Goal: Task Accomplishment & Management: Complete application form

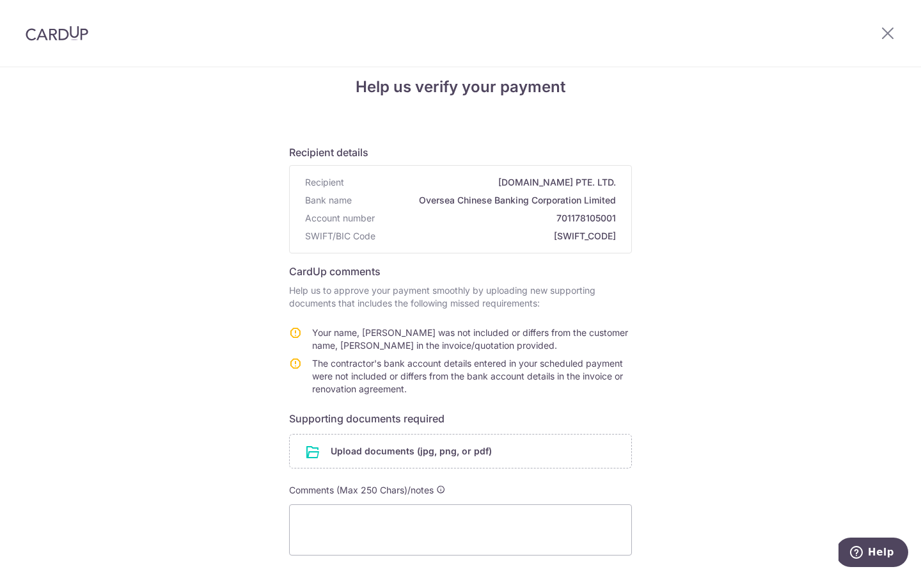
scroll to position [13, 0]
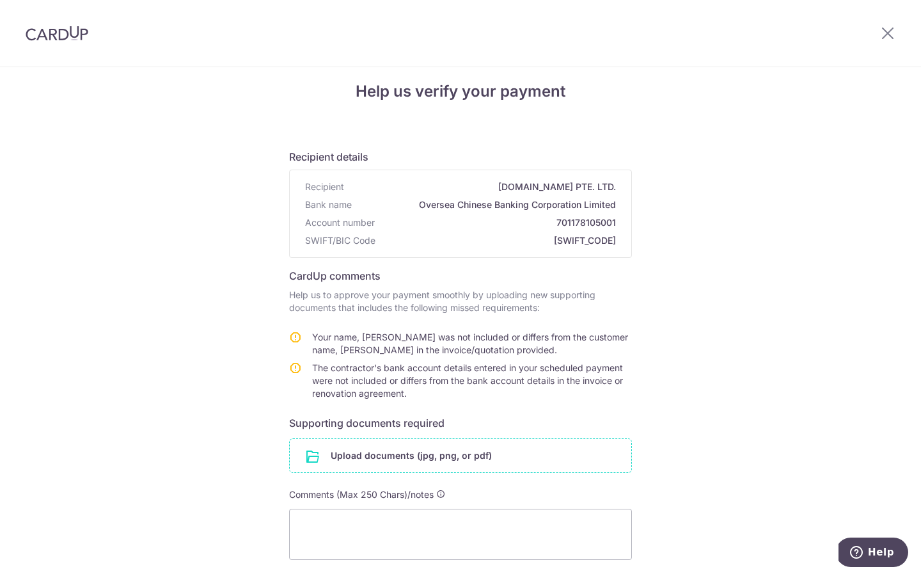
click at [366, 455] on input "file" at bounding box center [461, 455] width 342 height 33
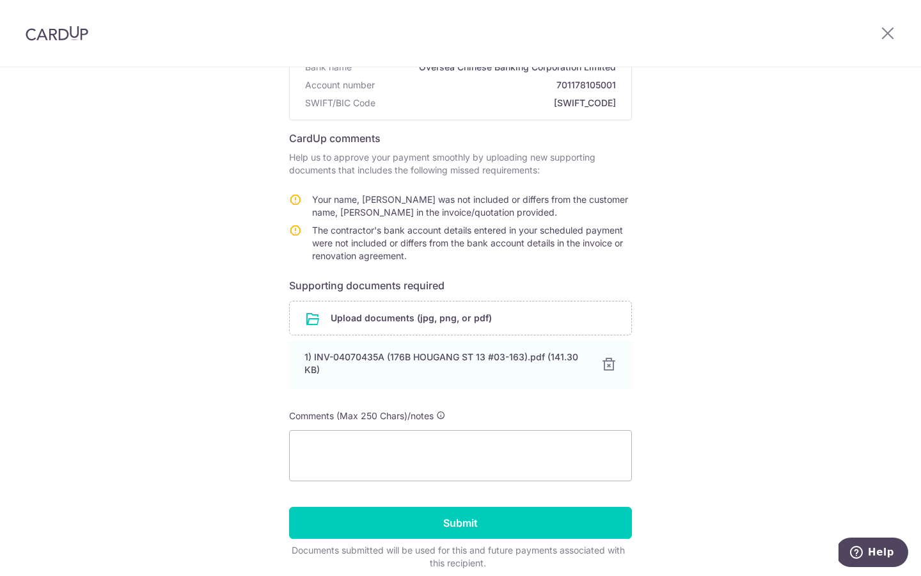
scroll to position [157, 0]
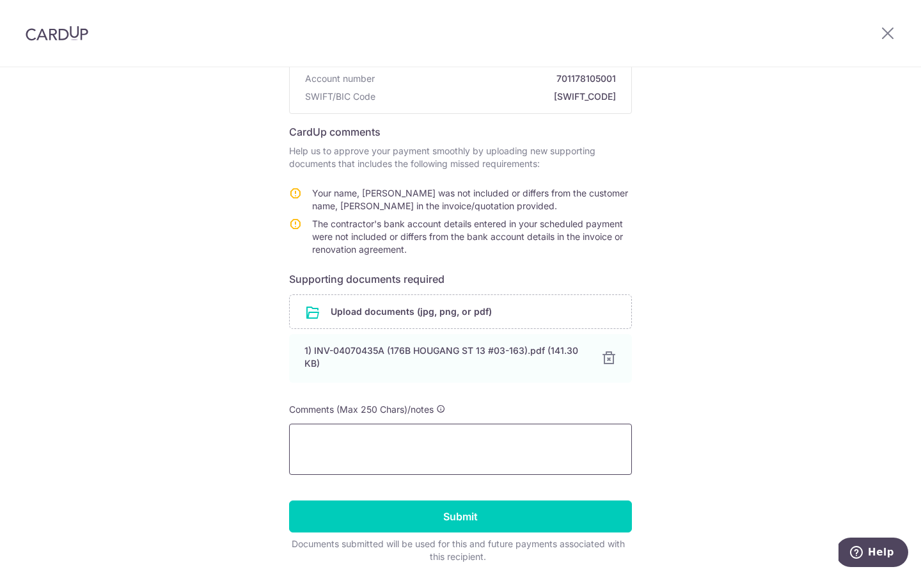
click at [356, 452] on textarea at bounding box center [460, 448] width 343 height 51
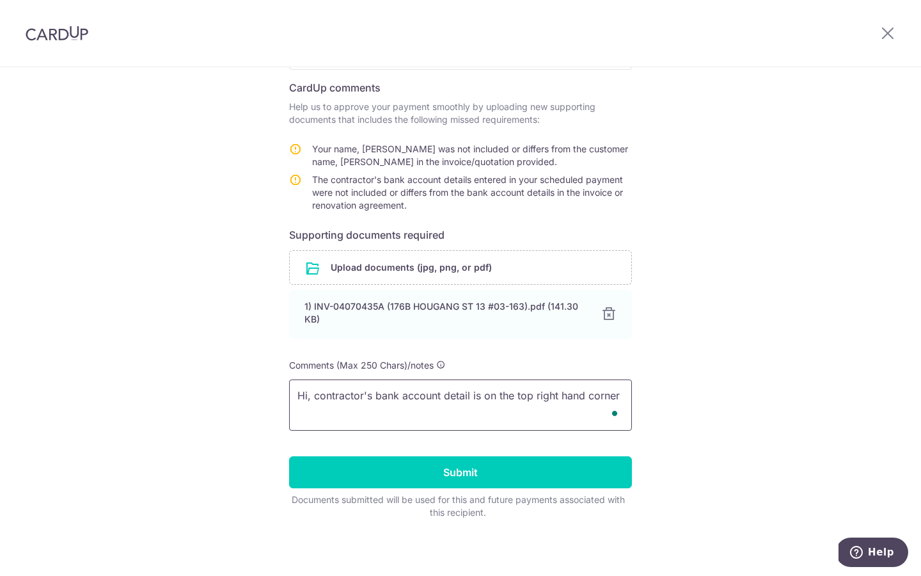
scroll to position [204, 0]
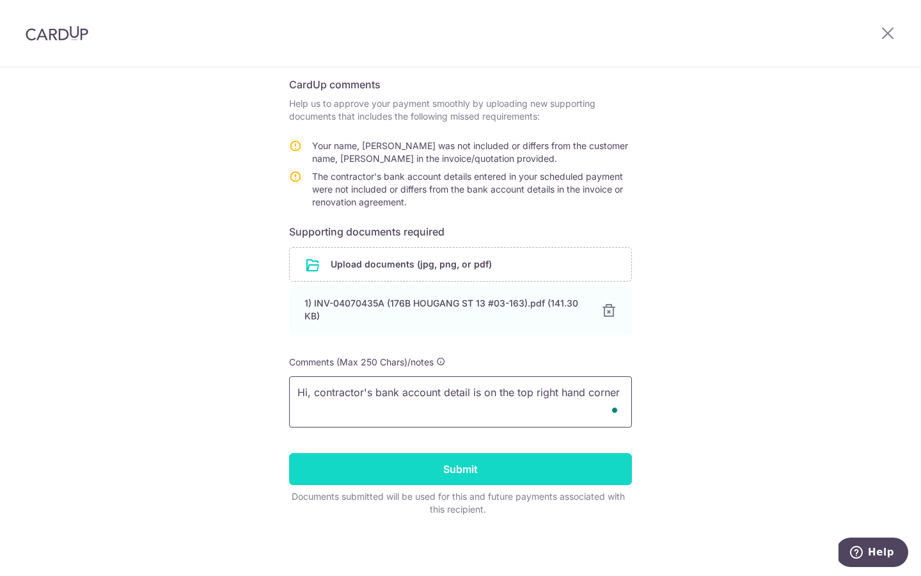
type textarea "Hi, contractor's bank account detail is on the top right hand corner"
click at [441, 473] on input "Submit" at bounding box center [460, 469] width 343 height 32
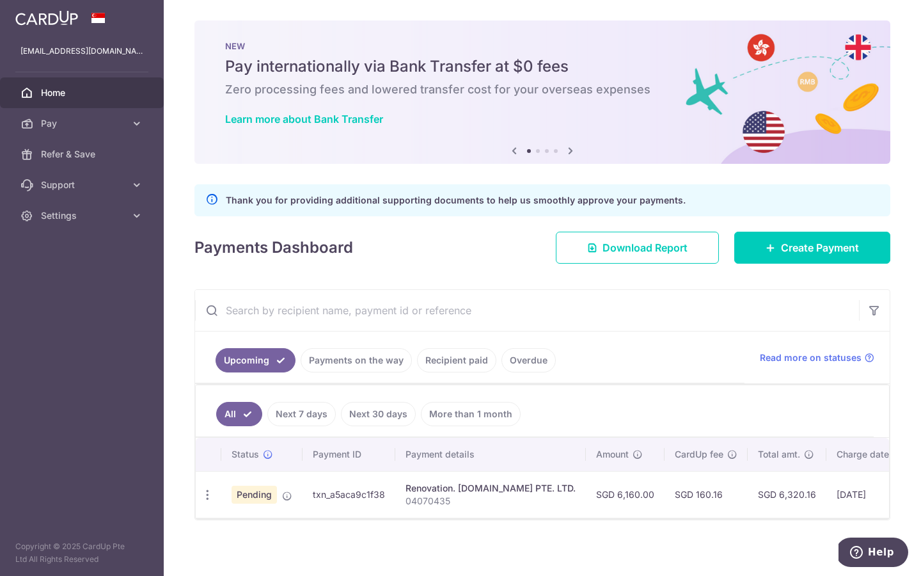
scroll to position [4, 0]
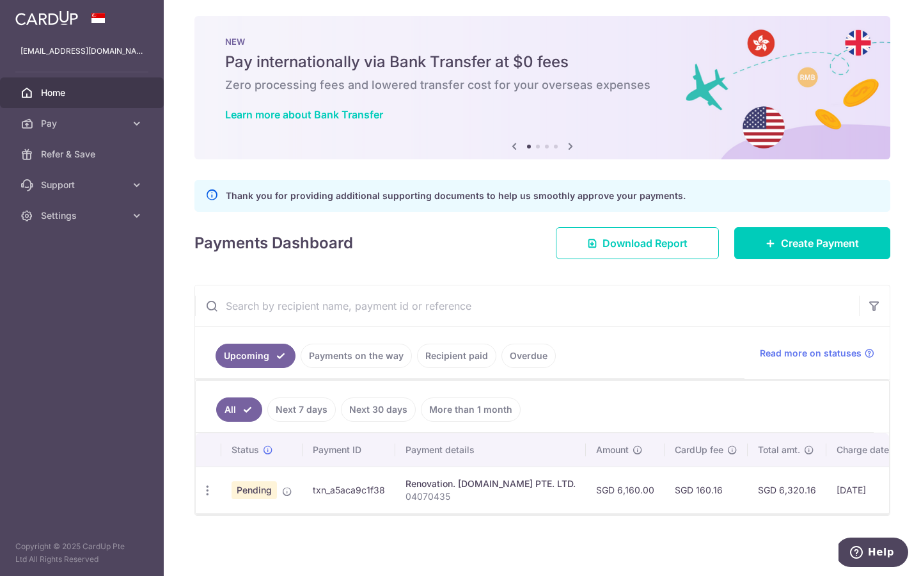
click at [375, 356] on link "Payments on the way" at bounding box center [356, 355] width 111 height 24
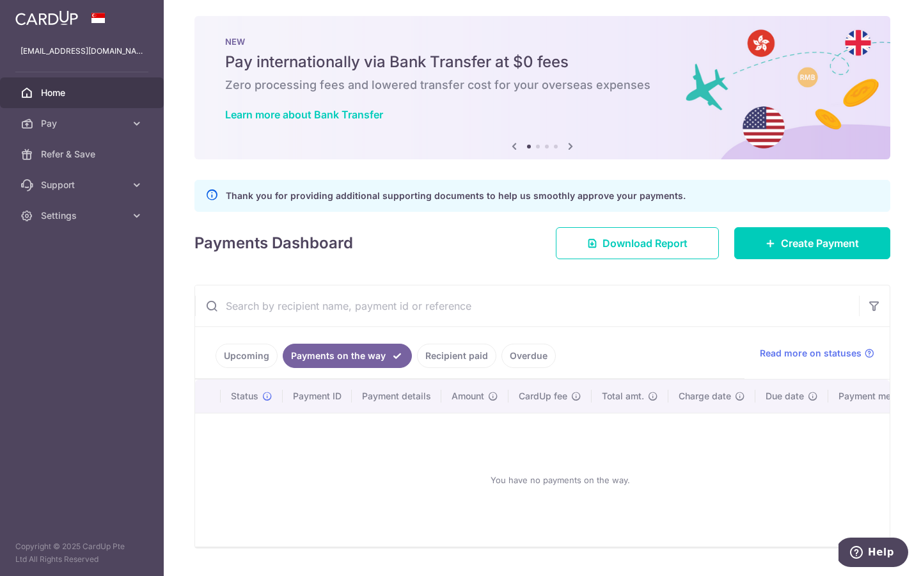
click at [439, 354] on link "Recipient paid" at bounding box center [456, 355] width 79 height 24
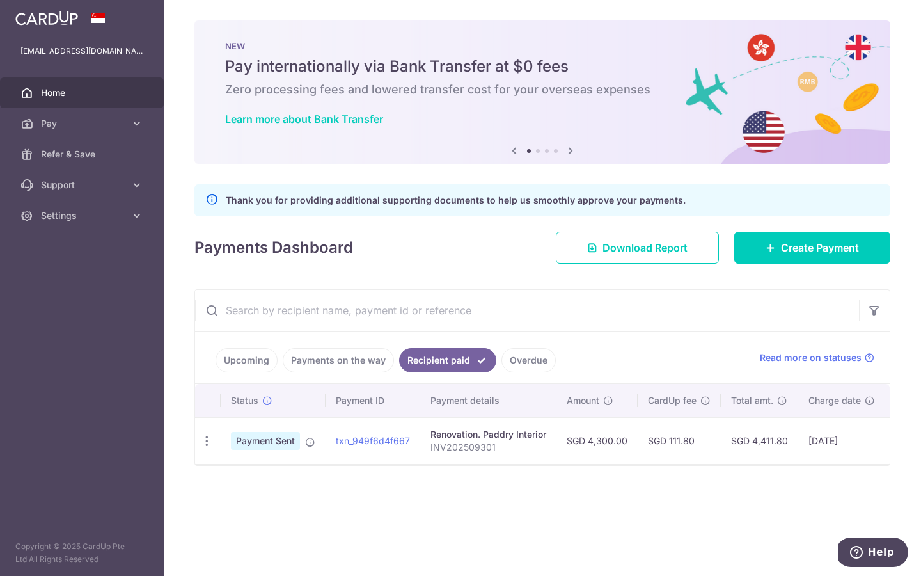
scroll to position [0, 0]
